Goal: Information Seeking & Learning: Understand process/instructions

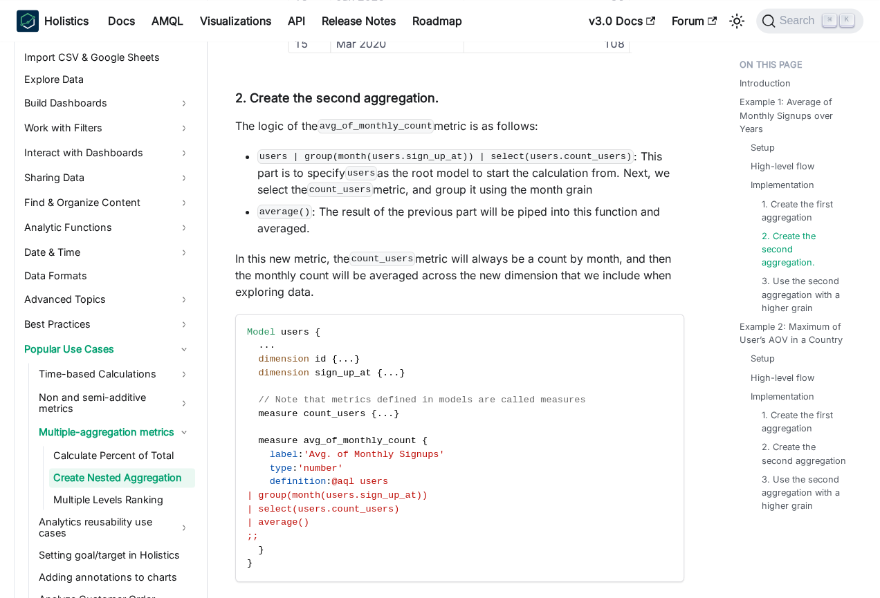
scroll to position [1933, 0]
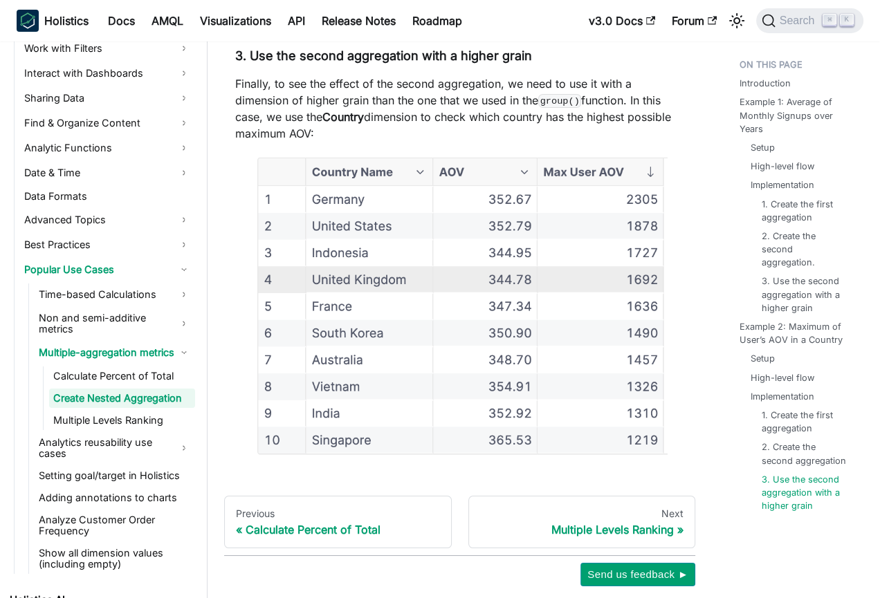
scroll to position [4629, 0]
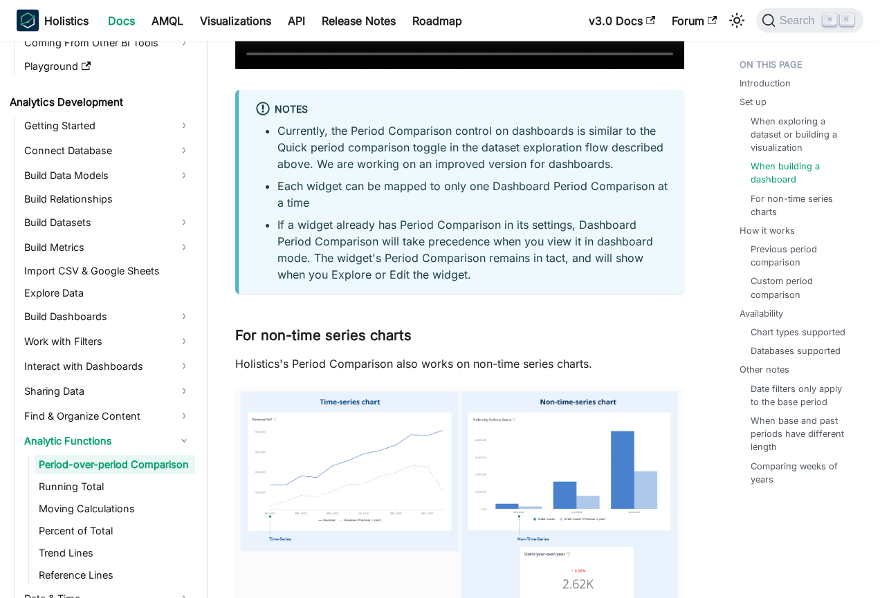
scroll to position [3077, 0]
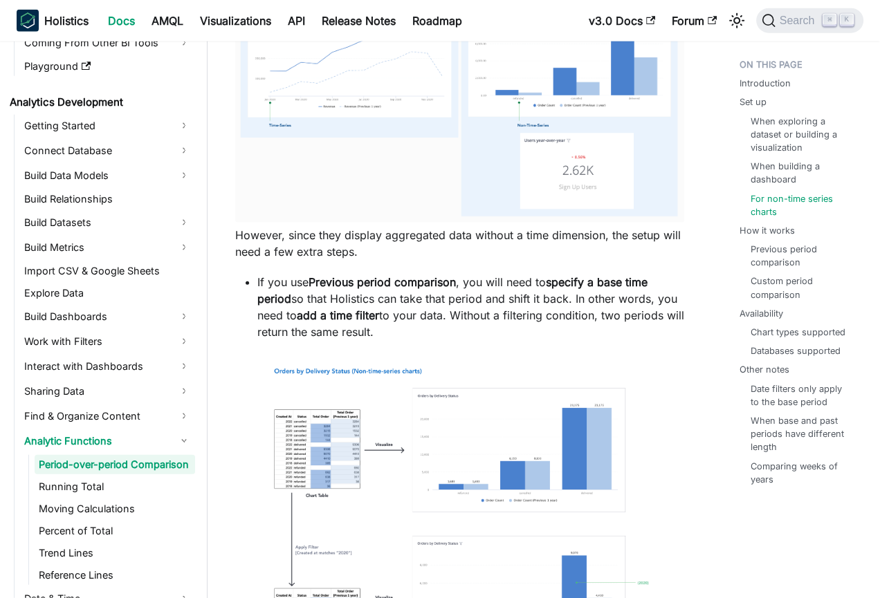
click at [430, 302] on p "If you use Previous period comparison , you will need to specify a base time pe…" at bounding box center [470, 307] width 427 height 66
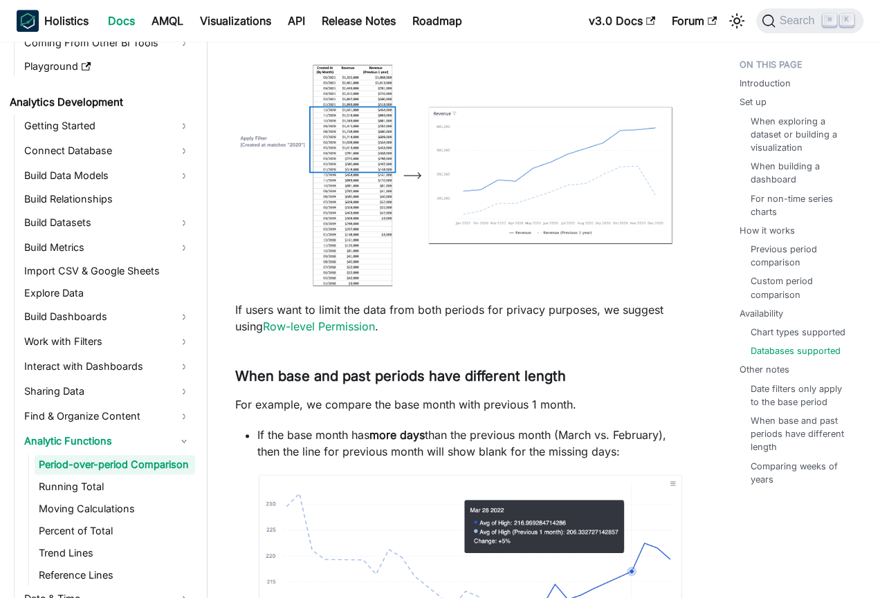
scroll to position [6573, 0]
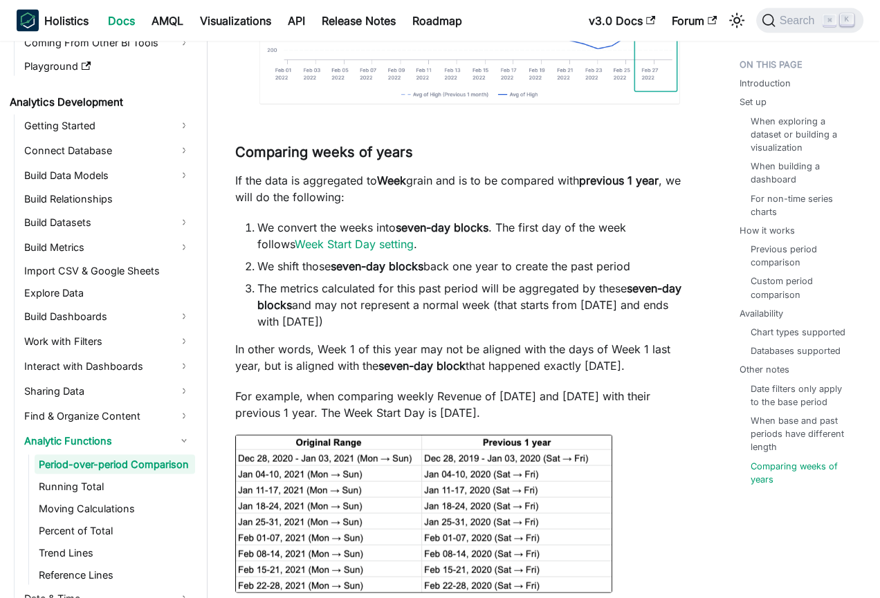
scroll to position [165, 0]
